Goal: Transaction & Acquisition: Obtain resource

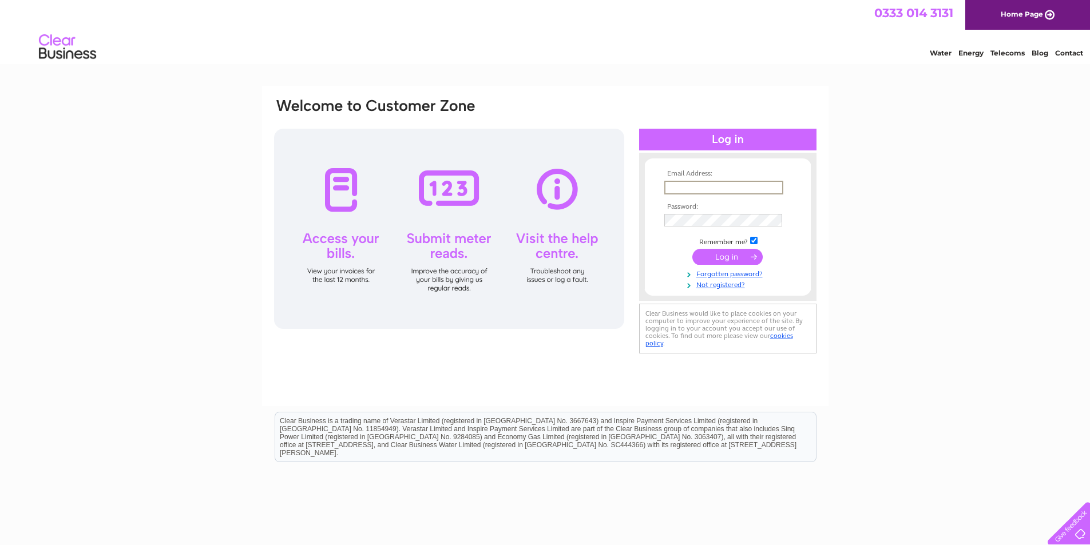
type input "jameswindowsinfo@yahoo.co.uk"
click at [692, 249] on input "submit" at bounding box center [727, 257] width 70 height 16
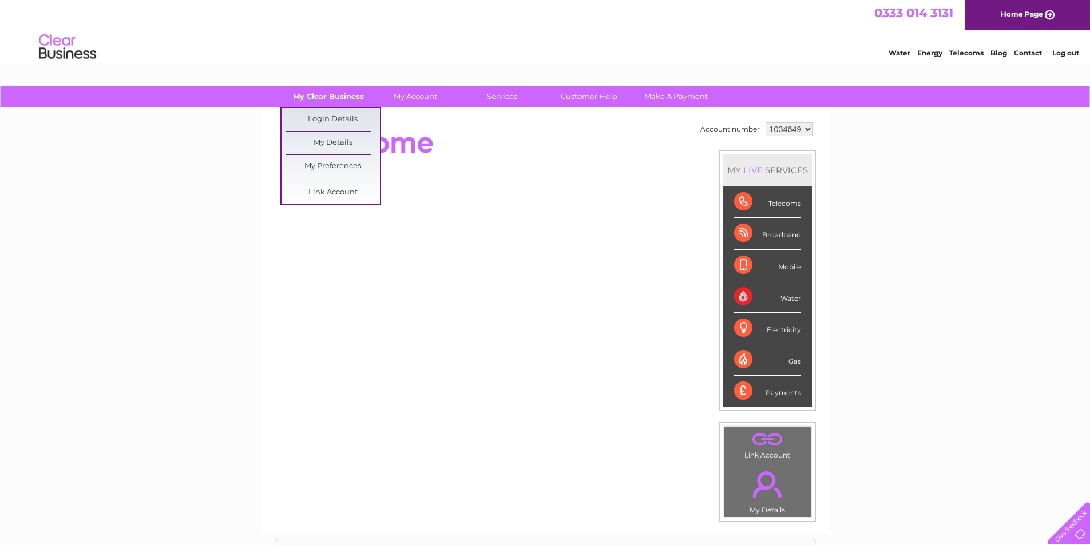
click at [335, 86] on link "My Clear Business" at bounding box center [328, 96] width 94 height 21
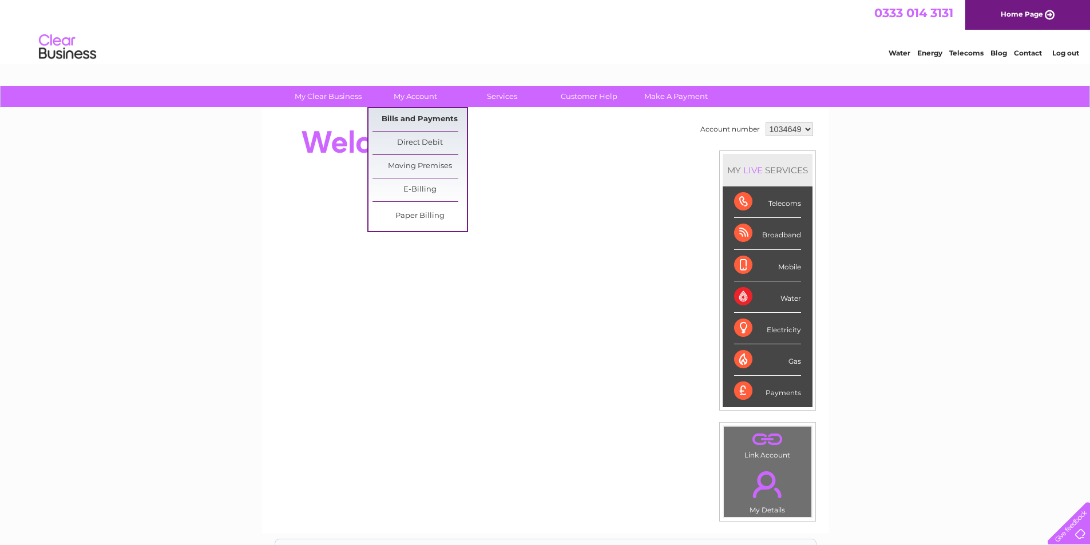
click at [426, 121] on link "Bills and Payments" at bounding box center [419, 119] width 94 height 23
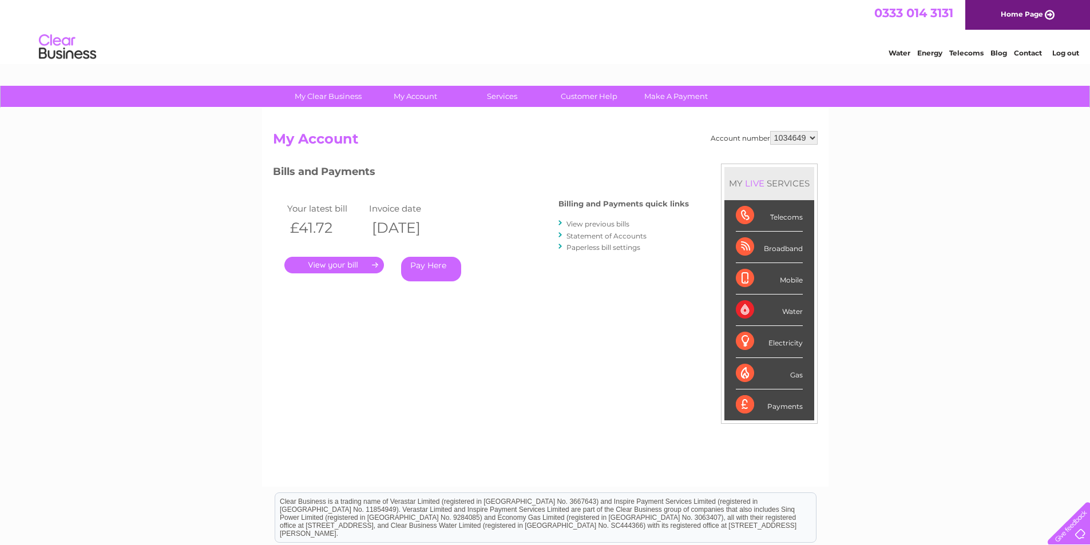
click at [335, 266] on link "." at bounding box center [334, 265] width 100 height 17
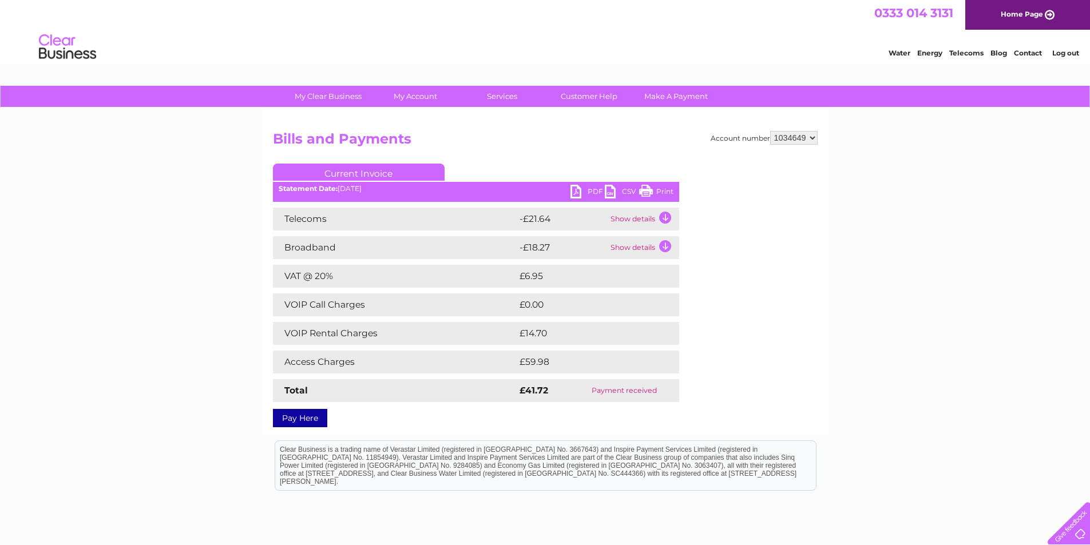
click at [577, 192] on link "PDF" at bounding box center [587, 193] width 34 height 17
